Goal: Task Accomplishment & Management: Use online tool/utility

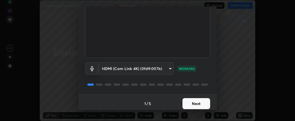
scroll to position [60, 0]
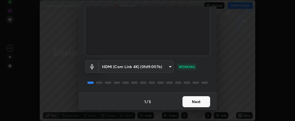
click at [190, 102] on button "Next" at bounding box center [196, 101] width 28 height 11
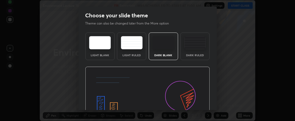
click at [194, 103] on img at bounding box center [147, 102] width 125 height 70
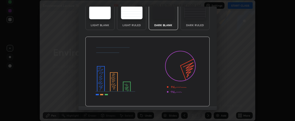
scroll to position [44, 0]
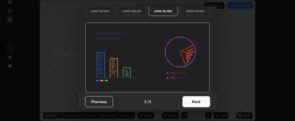
click at [193, 104] on button "Next" at bounding box center [196, 101] width 28 height 11
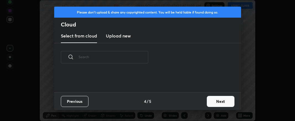
click at [194, 103] on div "Previous 4 / 5 Next" at bounding box center [147, 102] width 187 height 18
click at [196, 102] on div "Previous 4 / 5 Next" at bounding box center [147, 102] width 187 height 18
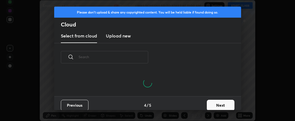
click at [211, 100] on button "Next" at bounding box center [221, 105] width 28 height 11
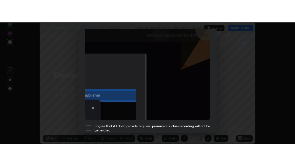
scroll to position [172, 0]
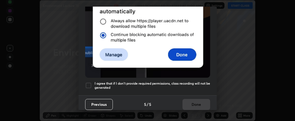
click at [89, 83] on div at bounding box center [88, 85] width 7 height 7
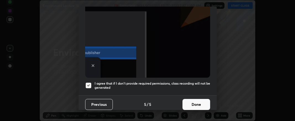
click at [186, 102] on button "Done" at bounding box center [196, 104] width 28 height 11
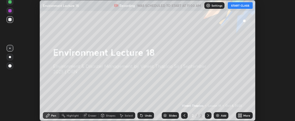
click at [239, 115] on icon at bounding box center [238, 114] width 1 height 1
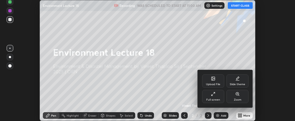
click at [214, 97] on div "Full screen" at bounding box center [213, 96] width 22 height 13
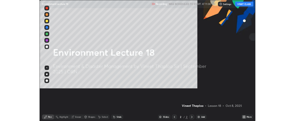
scroll to position [166, 295]
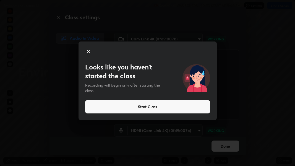
click at [126, 108] on button "Start Class" at bounding box center [147, 106] width 125 height 13
click at [125, 108] on button "Start Class" at bounding box center [147, 106] width 125 height 13
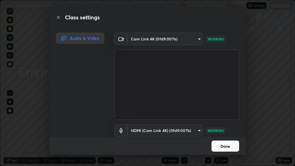
click at [222, 121] on button "Done" at bounding box center [225, 145] width 28 height 11
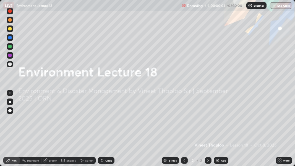
click at [220, 121] on div "Add" at bounding box center [221, 160] width 15 height 7
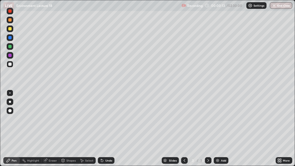
click at [10, 102] on div at bounding box center [10, 102] width 2 height 2
click at [9, 102] on div at bounding box center [10, 102] width 2 height 2
click at [10, 110] on div at bounding box center [9, 110] width 3 height 3
click at [9, 102] on div at bounding box center [10, 102] width 2 height 2
click at [10, 111] on div at bounding box center [9, 110] width 3 height 3
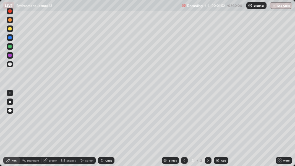
click at [10, 102] on div at bounding box center [10, 102] width 2 height 2
click at [9, 30] on div at bounding box center [10, 28] width 7 height 7
click at [10, 102] on div at bounding box center [10, 102] width 2 height 2
click at [10, 64] on div at bounding box center [9, 63] width 3 height 3
click at [10, 28] on div at bounding box center [9, 28] width 3 height 3
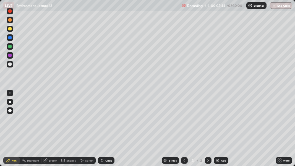
click at [9, 101] on div at bounding box center [10, 102] width 2 height 2
click at [12, 111] on div at bounding box center [10, 110] width 7 height 7
click at [10, 47] on div at bounding box center [9, 46] width 3 height 3
click at [106, 121] on div "Undo" at bounding box center [108, 160] width 7 height 3
click at [107, 121] on div "Undo" at bounding box center [108, 160] width 7 height 3
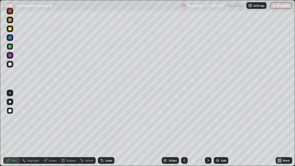
click at [9, 20] on div at bounding box center [9, 19] width 3 height 3
click at [10, 64] on div at bounding box center [9, 63] width 3 height 3
click at [57, 121] on div "Eraser" at bounding box center [50, 160] width 18 height 7
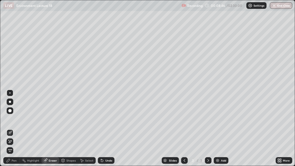
click at [14, 121] on div "Pen" at bounding box center [14, 160] width 5 height 3
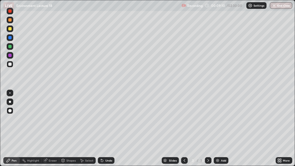
click at [10, 29] on div at bounding box center [9, 28] width 3 height 3
click at [11, 12] on div at bounding box center [9, 10] width 3 height 3
click at [13, 64] on div at bounding box center [10, 64] width 7 height 7
click at [8, 38] on div at bounding box center [9, 37] width 3 height 3
click at [10, 56] on div at bounding box center [9, 55] width 3 height 3
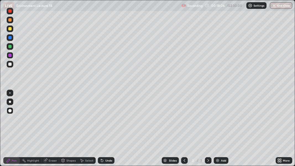
click at [30, 121] on div "Highlight" at bounding box center [33, 160] width 12 height 3
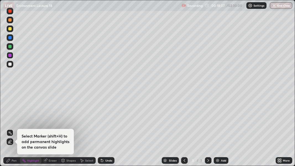
click at [9, 121] on icon at bounding box center [9, 141] width 1 height 1
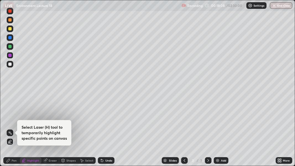
click at [9, 30] on div at bounding box center [9, 28] width 3 height 3
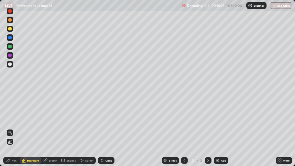
click at [14, 121] on div "Pen" at bounding box center [14, 160] width 5 height 3
click at [106, 121] on div "Undo" at bounding box center [108, 160] width 7 height 3
click at [48, 121] on div "Eraser" at bounding box center [50, 160] width 18 height 7
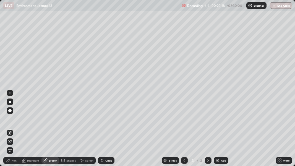
click at [13, 121] on div "Pen" at bounding box center [14, 160] width 5 height 3
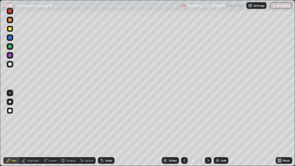
click at [10, 46] on div at bounding box center [9, 46] width 3 height 3
click at [11, 38] on div at bounding box center [9, 37] width 3 height 3
click at [10, 67] on div at bounding box center [10, 64] width 7 height 7
click at [10, 64] on div at bounding box center [9, 63] width 3 height 3
click at [9, 30] on div at bounding box center [9, 28] width 3 height 3
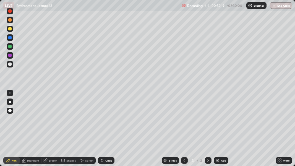
click at [9, 20] on div at bounding box center [9, 19] width 3 height 3
click at [66, 121] on div "Shapes" at bounding box center [70, 160] width 9 height 3
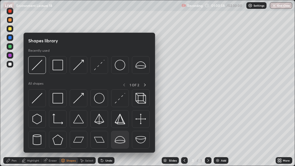
click at [120, 121] on img at bounding box center [120, 139] width 10 height 10
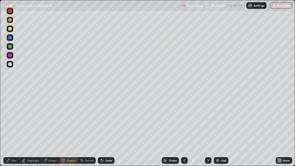
click at [85, 121] on div "Select" at bounding box center [87, 160] width 18 height 7
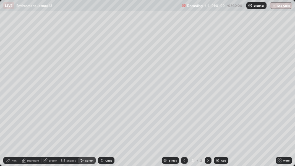
click at [73, 121] on div "Shapes" at bounding box center [68, 160] width 19 height 7
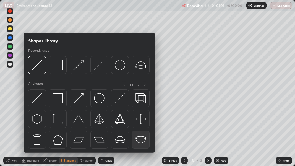
click at [138, 121] on img at bounding box center [140, 139] width 10 height 10
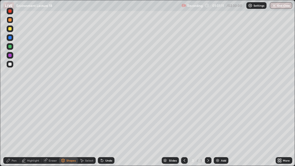
click at [34, 121] on div "Highlight" at bounding box center [33, 160] width 12 height 3
click at [14, 121] on div "Pen" at bounding box center [14, 160] width 5 height 3
click at [70, 121] on div "Shapes" at bounding box center [70, 160] width 9 height 3
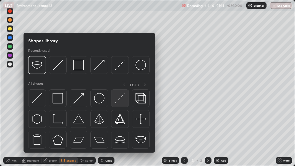
click at [116, 101] on img at bounding box center [120, 98] width 10 height 10
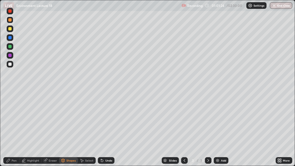
click at [33, 121] on div "Highlight" at bounding box center [33, 160] width 12 height 3
click at [10, 121] on icon at bounding box center [10, 141] width 4 height 4
click at [9, 38] on div at bounding box center [9, 37] width 3 height 3
click at [12, 64] on div at bounding box center [10, 64] width 7 height 7
click at [14, 121] on div "Pen" at bounding box center [14, 160] width 5 height 3
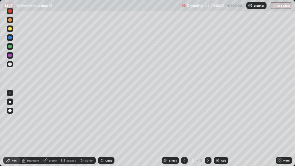
click at [9, 102] on div at bounding box center [10, 102] width 2 height 2
click at [219, 121] on img at bounding box center [217, 160] width 4 height 4
click at [9, 38] on div at bounding box center [9, 37] width 3 height 3
click at [9, 102] on div at bounding box center [10, 102] width 2 height 2
click at [9, 12] on div at bounding box center [9, 10] width 3 height 3
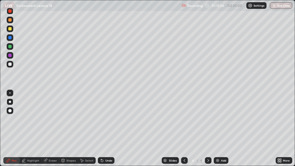
click at [10, 110] on div at bounding box center [9, 110] width 3 height 3
click at [0, 114] on div "Setting up your live class" at bounding box center [147, 83] width 295 height 166
click at [0, 117] on div "Setting up your live class" at bounding box center [147, 83] width 295 height 166
click at [0, 118] on div "Setting up your live class" at bounding box center [147, 83] width 295 height 166
click at [9, 111] on div at bounding box center [9, 110] width 3 height 3
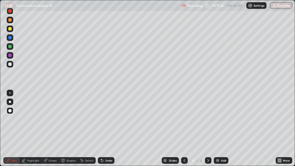
click at [9, 47] on div at bounding box center [9, 46] width 3 height 3
click at [281, 121] on icon at bounding box center [279, 160] width 4 height 4
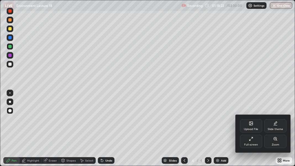
click at [253, 121] on div "Full screen" at bounding box center [251, 144] width 14 height 3
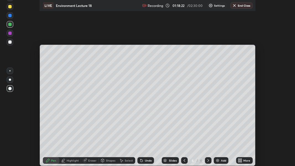
scroll to position [27503, 27330]
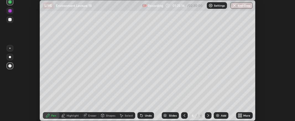
click at [244, 116] on div "More" at bounding box center [246, 115] width 7 height 3
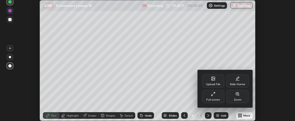
click at [217, 99] on div "Full screen" at bounding box center [213, 100] width 14 height 3
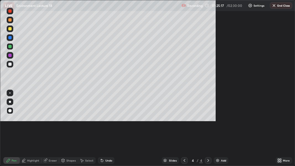
scroll to position [166, 295]
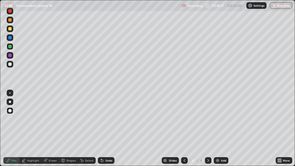
click at [10, 110] on div at bounding box center [9, 110] width 3 height 3
click at [10, 20] on div at bounding box center [9, 19] width 3 height 3
click at [10, 40] on div at bounding box center [10, 37] width 7 height 7
click at [11, 65] on div at bounding box center [9, 63] width 3 height 3
click at [10, 93] on div at bounding box center [9, 92] width 1 height 1
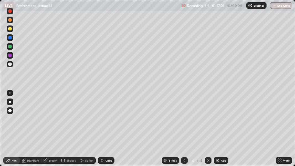
click at [10, 46] on div at bounding box center [9, 46] width 3 height 3
click at [11, 30] on div at bounding box center [10, 28] width 7 height 7
click at [10, 65] on div at bounding box center [9, 63] width 3 height 3
click at [10, 102] on div at bounding box center [10, 102] width 2 height 2
click at [32, 121] on div "Highlight" at bounding box center [33, 160] width 12 height 3
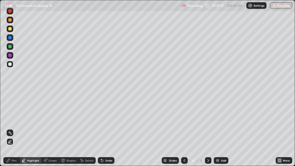
click at [9, 121] on icon at bounding box center [10, 141] width 4 height 4
click at [10, 38] on div at bounding box center [9, 37] width 3 height 3
click at [11, 121] on div "Pen" at bounding box center [11, 160] width 17 height 7
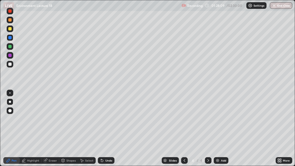
click at [9, 101] on div at bounding box center [10, 102] width 2 height 2
click at [10, 30] on div at bounding box center [9, 28] width 3 height 3
click at [35, 121] on div "Highlight" at bounding box center [33, 160] width 12 height 3
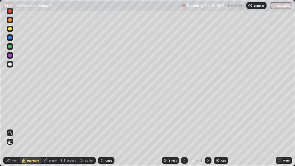
click at [10, 121] on icon at bounding box center [10, 141] width 4 height 4
click at [10, 46] on div at bounding box center [9, 46] width 3 height 3
click at [14, 121] on div "Pen" at bounding box center [14, 160] width 5 height 3
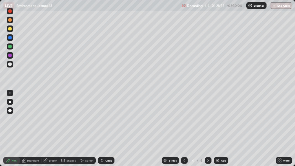
click at [11, 109] on div at bounding box center [9, 110] width 3 height 3
click at [10, 20] on div at bounding box center [9, 19] width 3 height 3
click at [11, 65] on div at bounding box center [9, 63] width 3 height 3
click at [10, 102] on div at bounding box center [10, 102] width 2 height 2
click at [11, 55] on div at bounding box center [9, 55] width 3 height 3
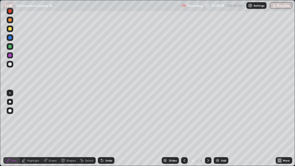
click at [10, 64] on div at bounding box center [9, 63] width 3 height 3
click at [10, 20] on div at bounding box center [9, 19] width 3 height 3
click at [10, 55] on div at bounding box center [9, 55] width 3 height 3
click at [10, 102] on div at bounding box center [10, 102] width 2 height 2
click at [50, 121] on div "Eraser" at bounding box center [53, 160] width 8 height 3
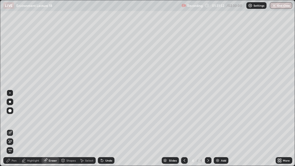
click at [9, 121] on icon at bounding box center [8, 160] width 4 height 4
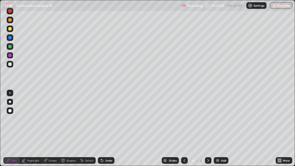
click at [8, 54] on div at bounding box center [10, 55] width 7 height 7
click at [105, 121] on div "Undo" at bounding box center [106, 160] width 17 height 7
click at [9, 28] on div at bounding box center [9, 28] width 3 height 3
click at [206, 121] on div at bounding box center [208, 160] width 7 height 11
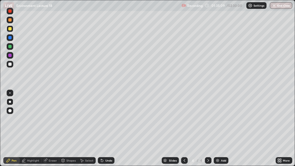
click at [110, 121] on div "Undo" at bounding box center [108, 160] width 7 height 3
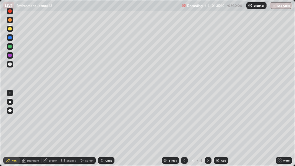
click at [110, 121] on div "Undo" at bounding box center [108, 160] width 7 height 3
click at [9, 63] on div at bounding box center [9, 63] width 3 height 3
click at [52, 121] on div "Eraser" at bounding box center [50, 160] width 18 height 7
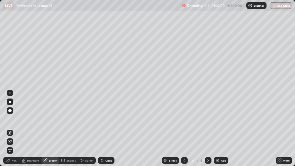
click at [13, 121] on div "Pen" at bounding box center [11, 160] width 17 height 7
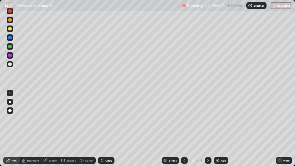
click at [10, 112] on div at bounding box center [9, 110] width 3 height 3
click at [10, 46] on div at bounding box center [9, 46] width 3 height 3
click at [107, 121] on div "Undo" at bounding box center [108, 160] width 7 height 3
click at [217, 121] on img at bounding box center [217, 160] width 4 height 4
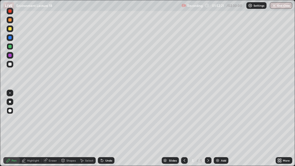
click at [11, 65] on div at bounding box center [9, 63] width 3 height 3
click at [9, 39] on div at bounding box center [9, 37] width 3 height 3
click at [9, 11] on div at bounding box center [9, 10] width 3 height 3
click at [9, 29] on div at bounding box center [9, 28] width 3 height 3
click at [11, 47] on div at bounding box center [9, 46] width 3 height 3
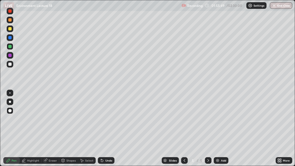
click at [9, 67] on div at bounding box center [10, 64] width 7 height 7
click at [10, 20] on div at bounding box center [9, 19] width 3 height 3
click at [9, 55] on div at bounding box center [9, 55] width 3 height 3
click at [10, 64] on div at bounding box center [9, 63] width 3 height 3
click at [11, 47] on div at bounding box center [9, 46] width 3 height 3
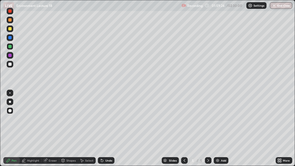
click at [11, 28] on div at bounding box center [9, 28] width 3 height 3
click at [283, 7] on button "End Class" at bounding box center [281, 5] width 22 height 7
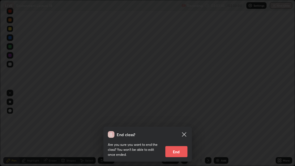
click at [178, 121] on button "End" at bounding box center [176, 151] width 22 height 11
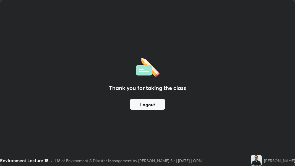
click at [177, 121] on div "Thank you for taking the class Logout" at bounding box center [147, 82] width 294 height 165
click at [149, 103] on button "Logout" at bounding box center [147, 104] width 35 height 11
